Goal: Transaction & Acquisition: Purchase product/service

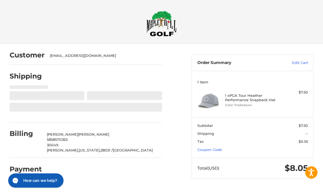
select select "**"
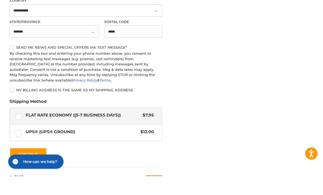
scroll to position [256, 0]
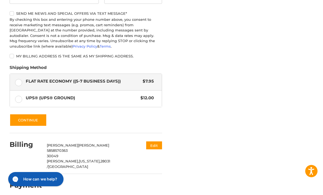
click at [28, 115] on button "Continue" at bounding box center [28, 121] width 37 height 13
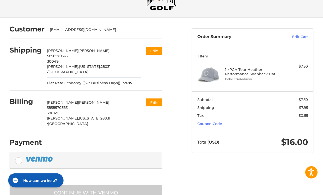
scroll to position [32, 0]
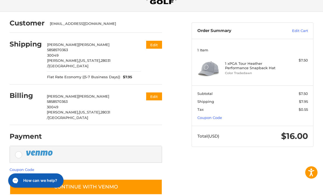
click at [86, 179] on button "Continue with Venmo" at bounding box center [86, 187] width 153 height 16
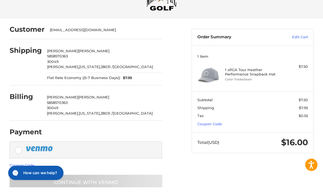
scroll to position [14, 0]
